Goal: Information Seeking & Learning: Learn about a topic

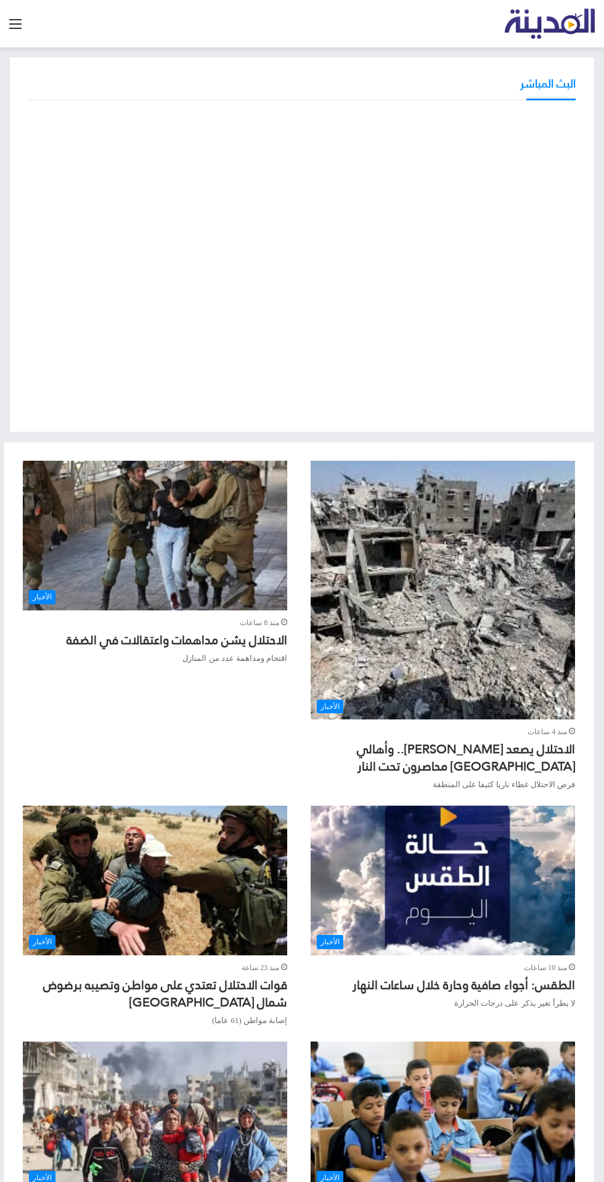
click at [569, 23] on img "القائمة الرئيسية" at bounding box center [550, 24] width 91 height 30
click at [554, 890] on img "الطقس: أجواء صافية وحارة خلال ساعات النهار" at bounding box center [442, 880] width 265 height 149
click at [552, 896] on img "الطقس: أجواء صافية وحارة خلال ساعات النهار" at bounding box center [442, 880] width 265 height 149
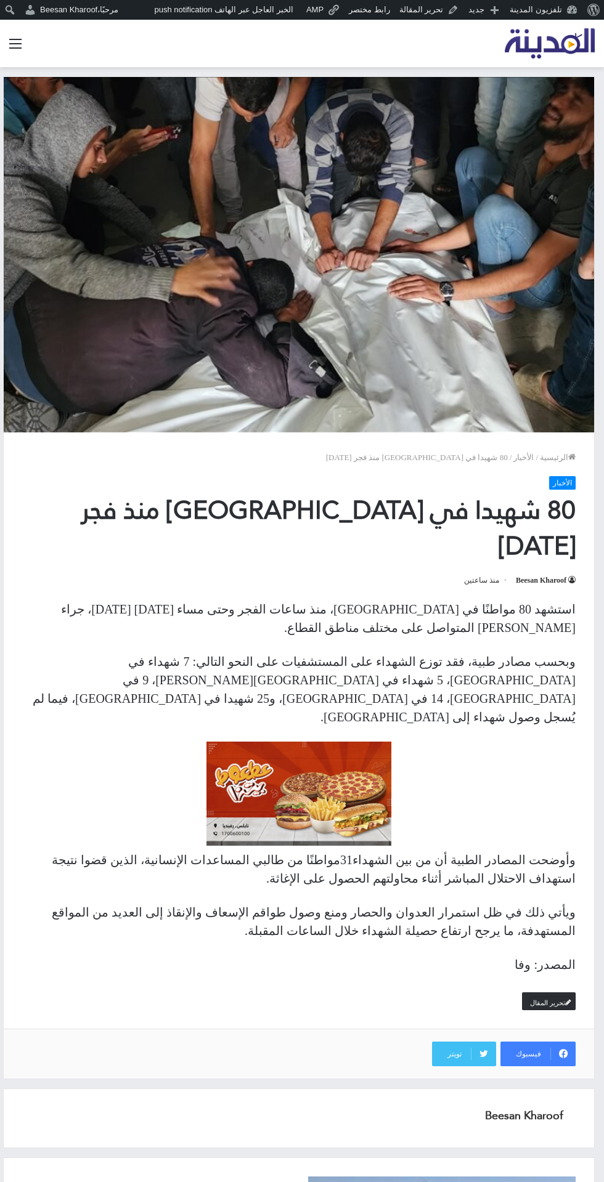
click at [567, 999] on span at bounding box center [568, 1002] width 6 height 7
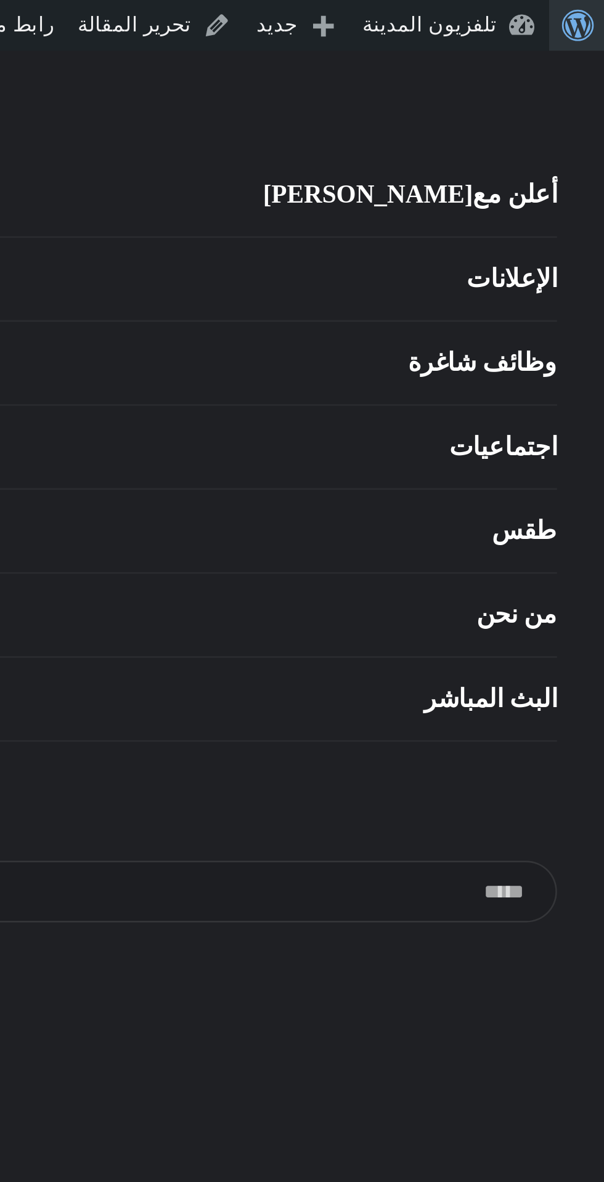
click at [590, 12] on span "شريط الأدوات" at bounding box center [594, 8] width 9 height 17
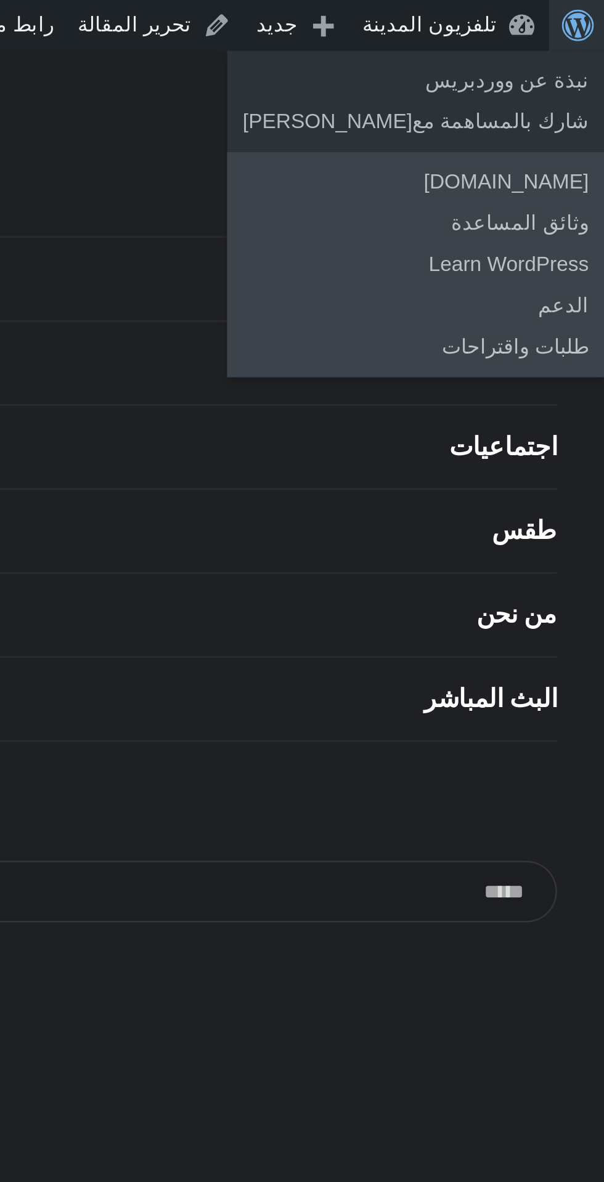
click at [589, 107] on link "Learn WordPress" at bounding box center [530, 103] width 147 height 16
